Goal: Communication & Community: Answer question/provide support

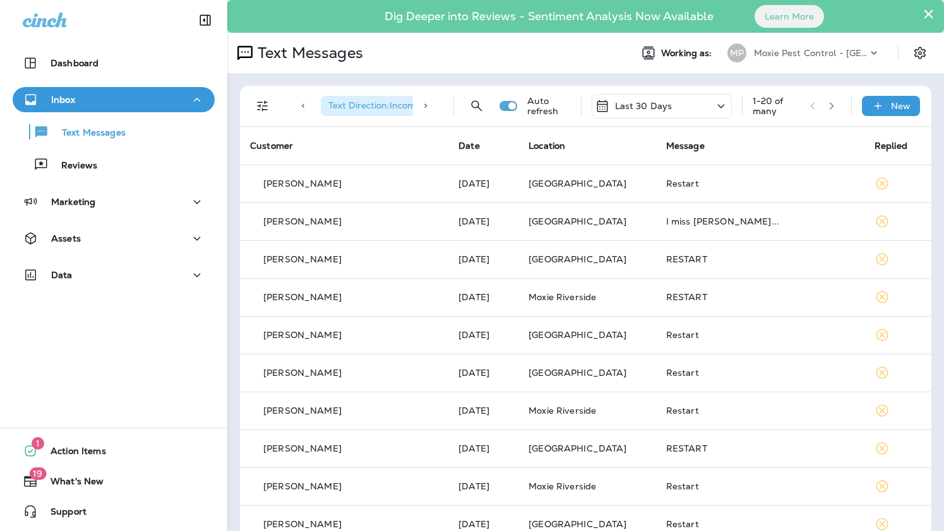
click at [843, 49] on p "Moxie Pest Control - [GEOGRAPHIC_DATA]" at bounding box center [811, 53] width 114 height 10
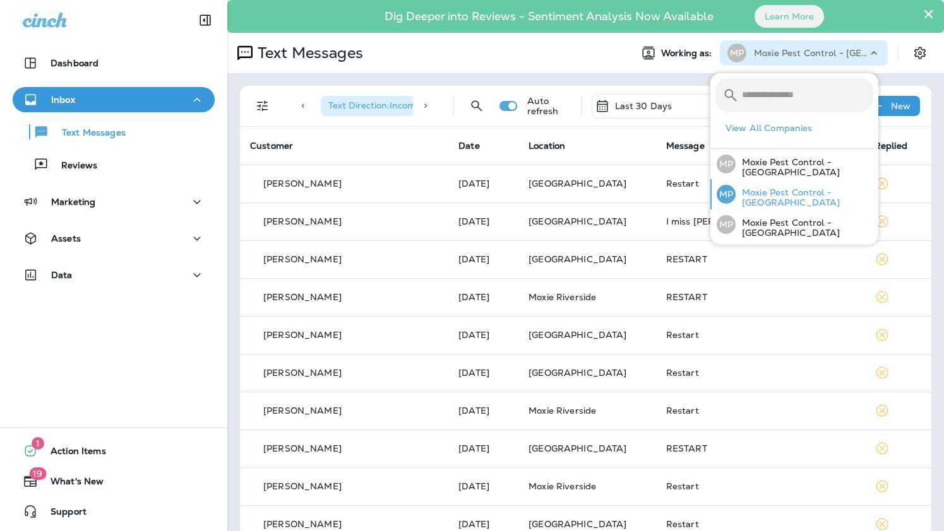
click at [776, 203] on p "Moxie Pest Control - [GEOGRAPHIC_DATA]" at bounding box center [804, 197] width 138 height 20
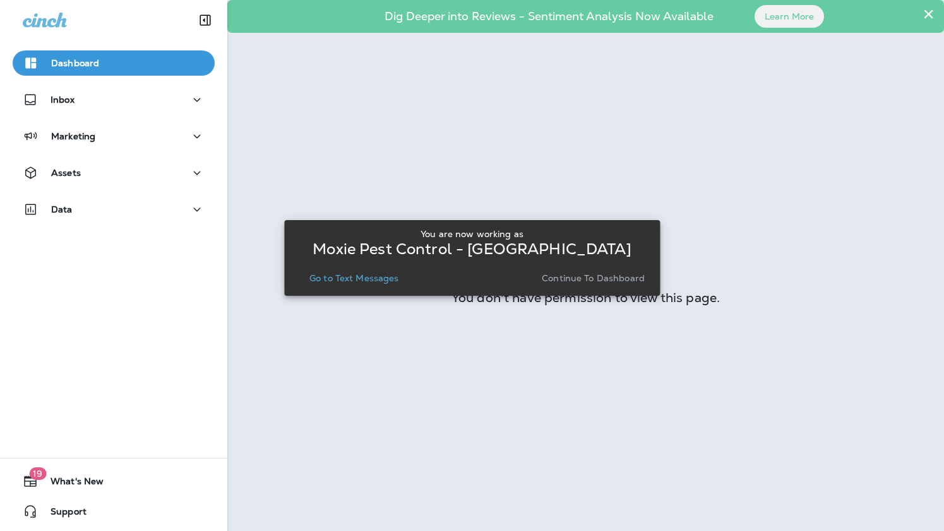
click at [355, 276] on p "Go to Text Messages" at bounding box center [354, 278] width 90 height 10
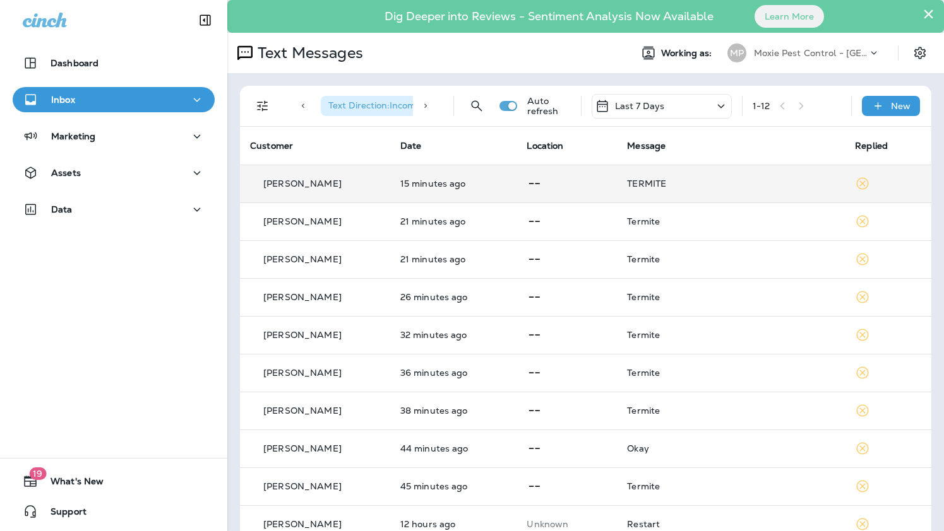
click at [341, 184] on div "[PERSON_NAME]" at bounding box center [315, 183] width 130 height 13
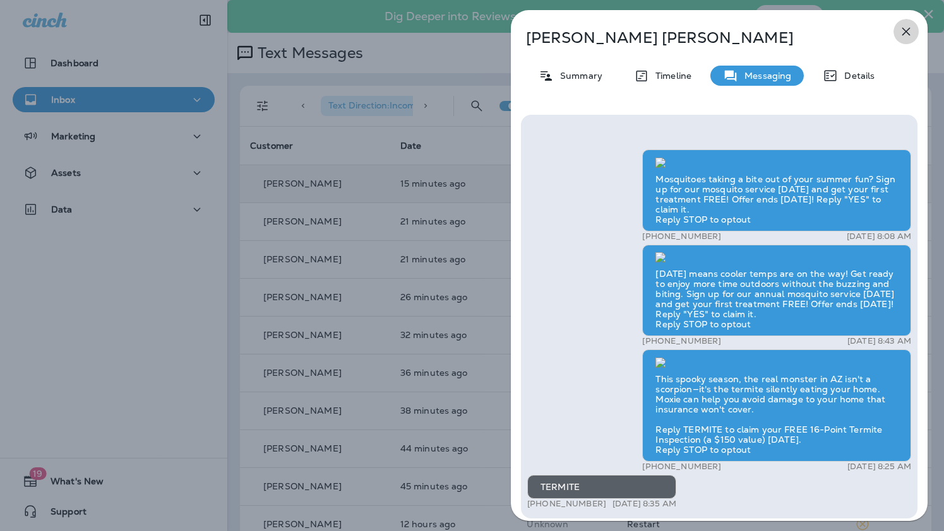
click at [908, 29] on icon "button" at bounding box center [906, 32] width 8 height 8
